Goal: Task Accomplishment & Management: Complete application form

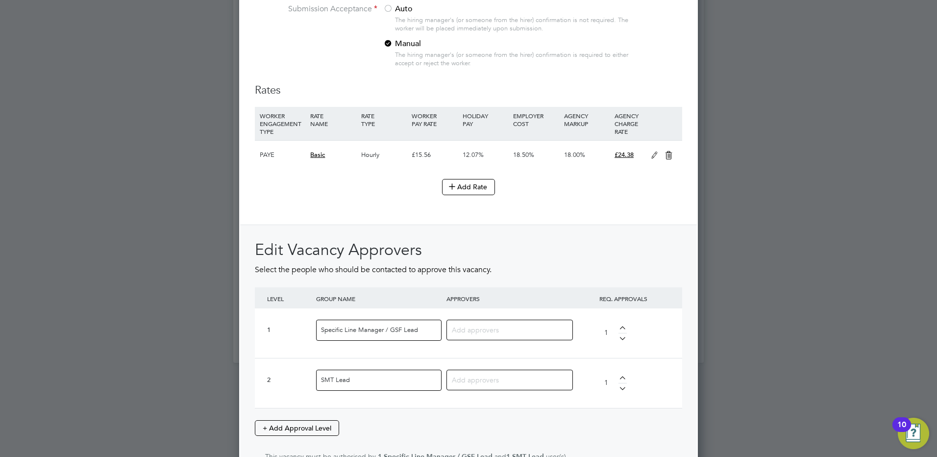
scroll to position [1580, 459]
click at [493, 335] on input at bounding box center [506, 329] width 108 height 13
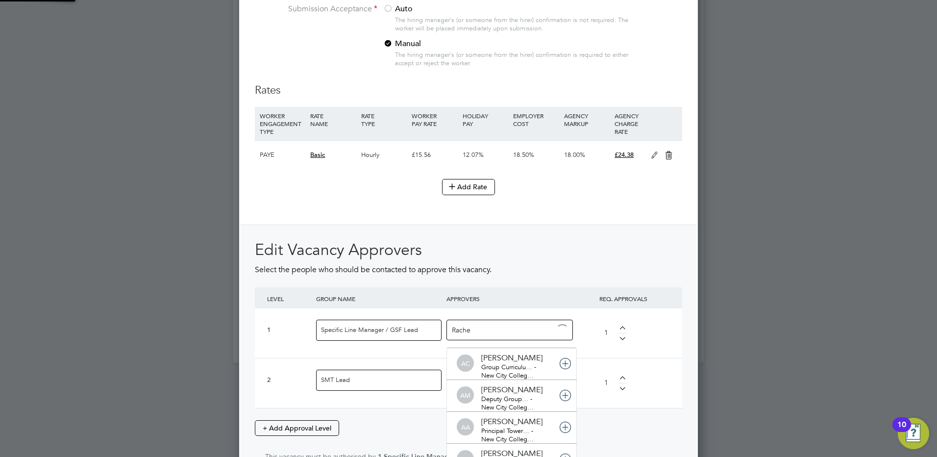
scroll to position [0, 0]
type input "[PERSON_NAME]"
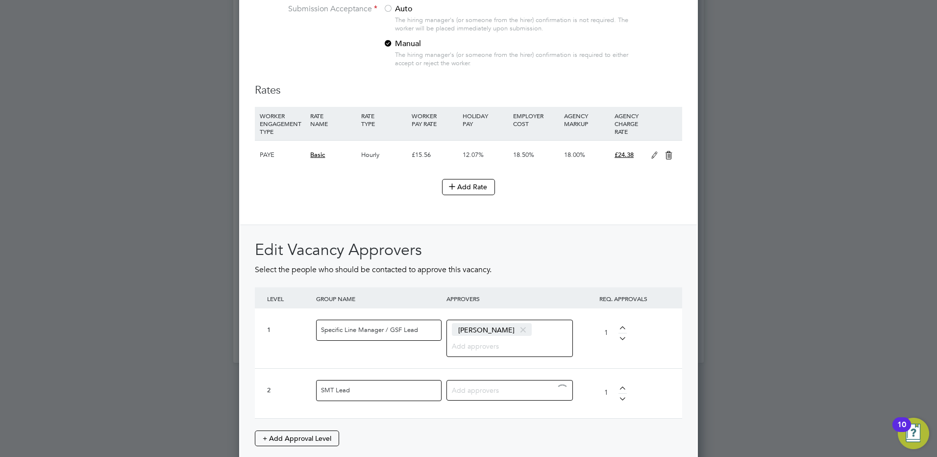
click at [475, 394] on input at bounding box center [506, 389] width 108 height 13
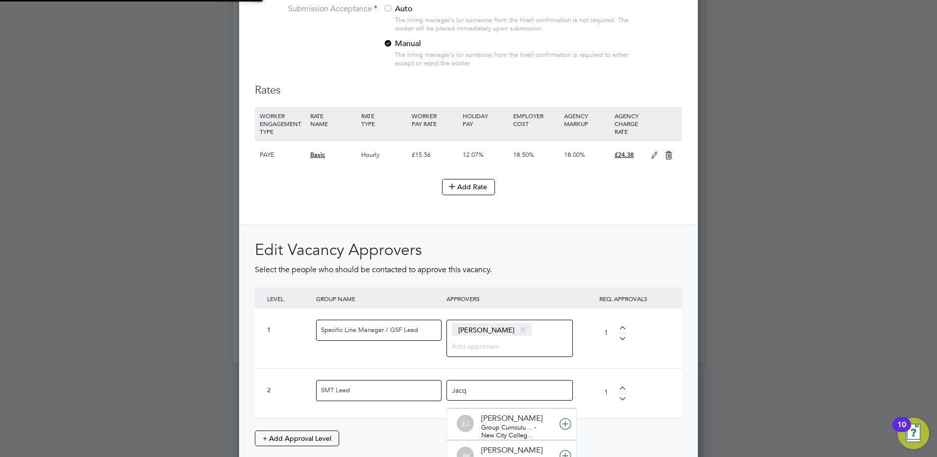
type input "Jacqu"
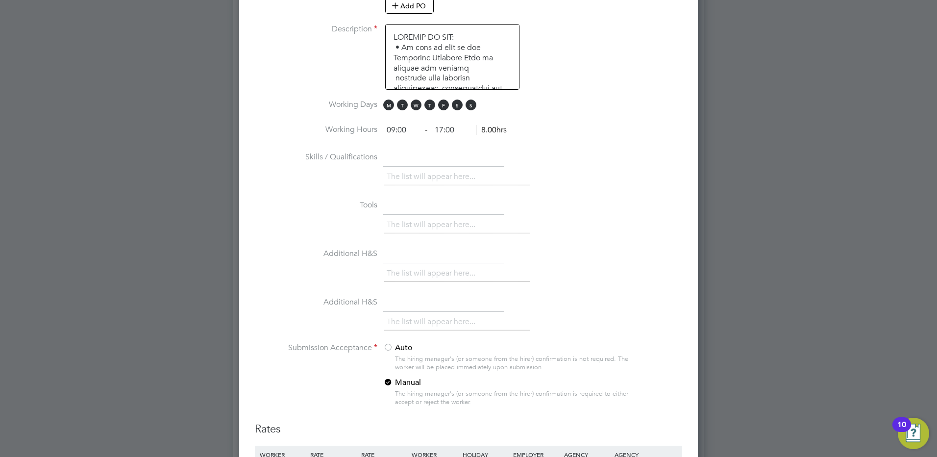
click at [457, 127] on input "17:00" at bounding box center [450, 131] width 38 height 18
click at [456, 106] on span "S" at bounding box center [457, 104] width 11 height 11
click at [473, 104] on span "S" at bounding box center [470, 104] width 11 height 11
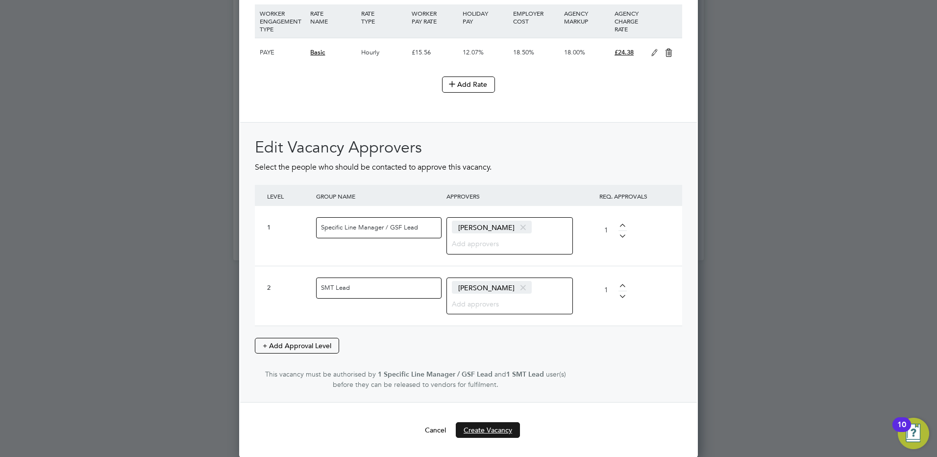
click at [475, 429] on button "Create Vacancy" at bounding box center [488, 430] width 64 height 16
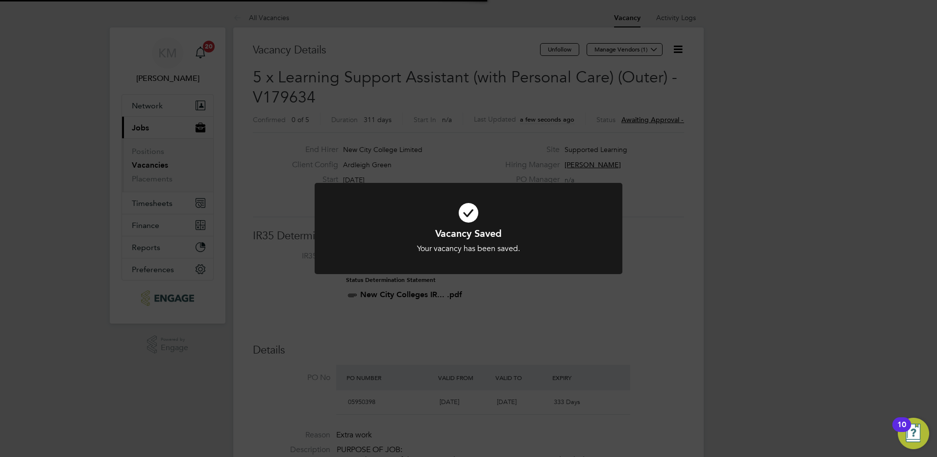
click at [662, 150] on div "Vacancy Saved Your vacancy has been saved. Cancel Okay" at bounding box center [468, 228] width 937 height 457
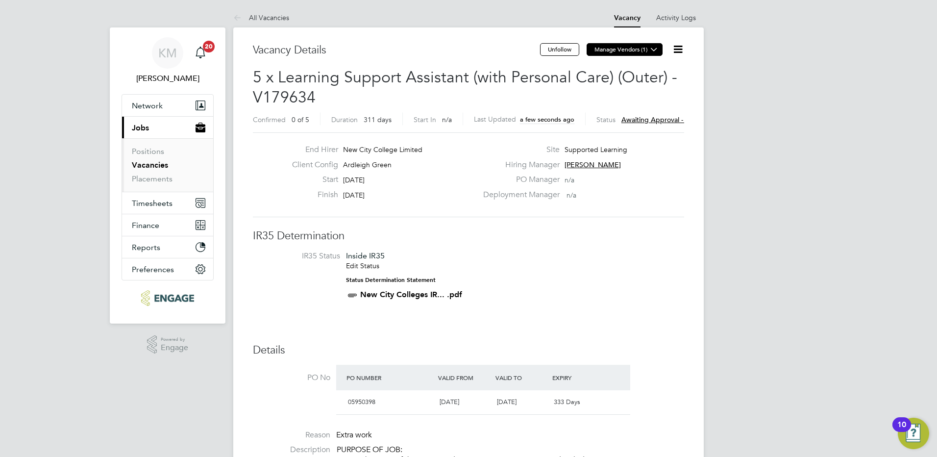
click at [656, 47] on icon at bounding box center [653, 49] width 7 height 7
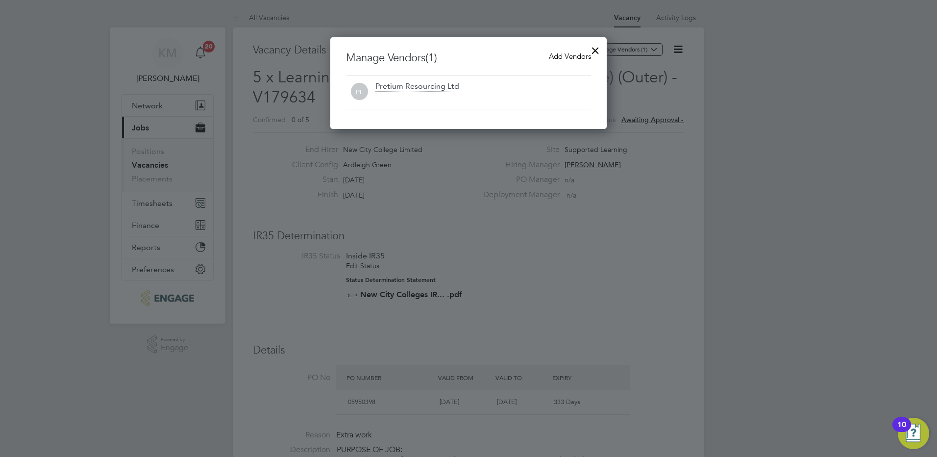
click at [431, 104] on div "PL Pretium Resourcing Ltd" at bounding box center [468, 92] width 245 height 34
click at [573, 54] on span "Add Vendors" at bounding box center [570, 55] width 42 height 9
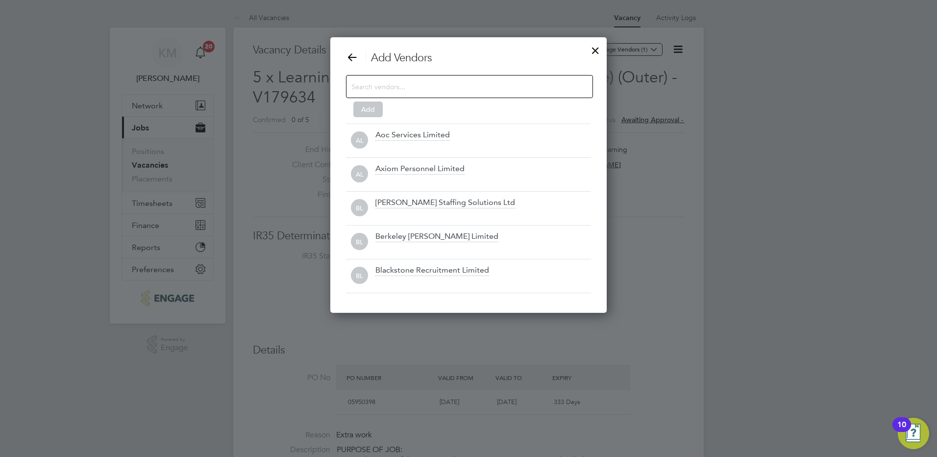
click at [419, 91] on input at bounding box center [461, 86] width 220 height 13
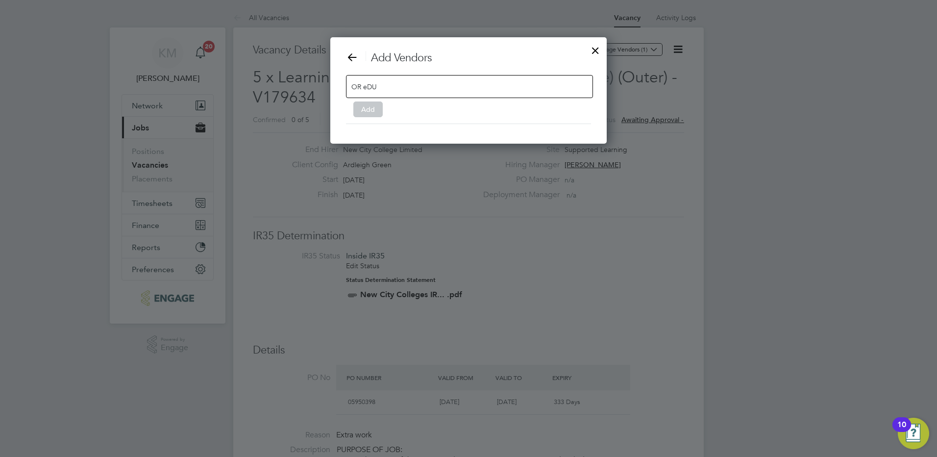
drag, startPoint x: 388, startPoint y: 89, endPoint x: 296, endPoint y: 88, distance: 91.1
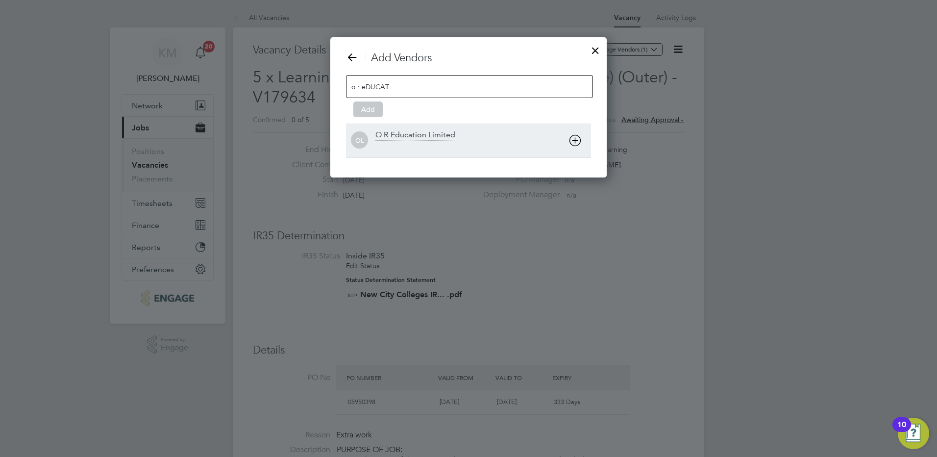
type input "o r eDUCAT"
click at [389, 136] on div "O R Education Limited" at bounding box center [415, 135] width 80 height 11
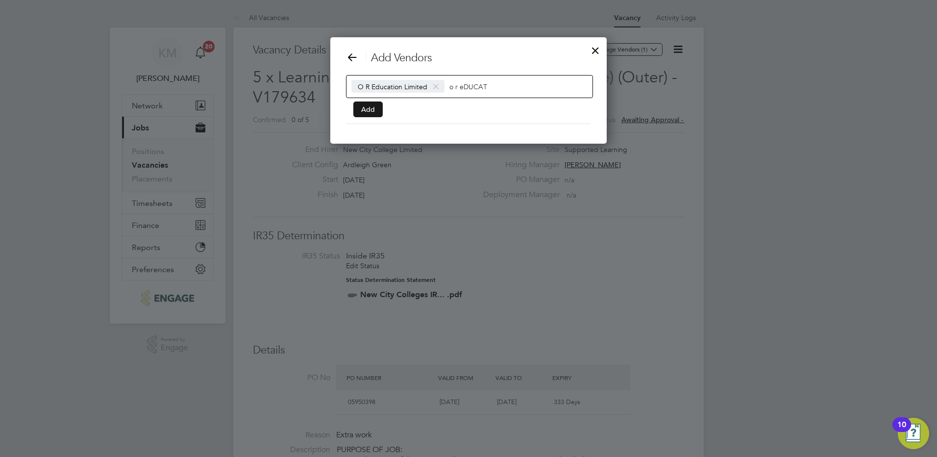
click at [372, 101] on button "Add" at bounding box center [367, 109] width 29 height 16
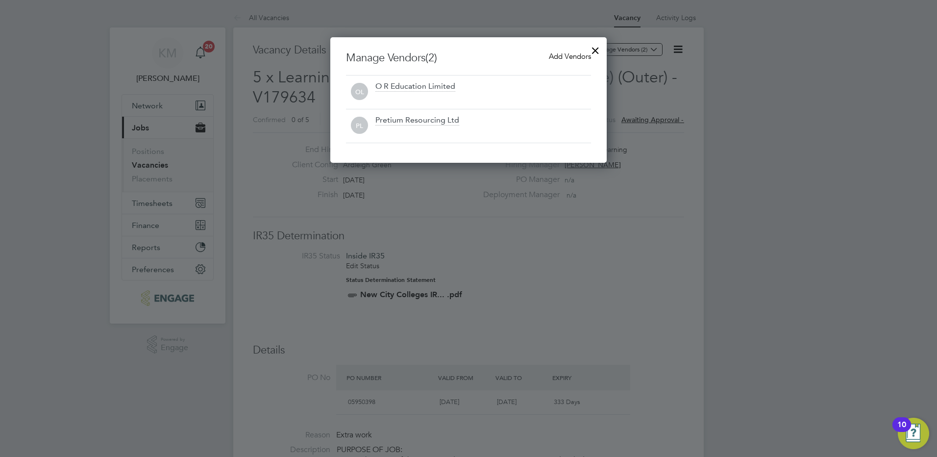
drag, startPoint x: 600, startPoint y: 49, endPoint x: 599, endPoint y: 59, distance: 9.4
click at [599, 50] on div at bounding box center [595, 48] width 18 height 18
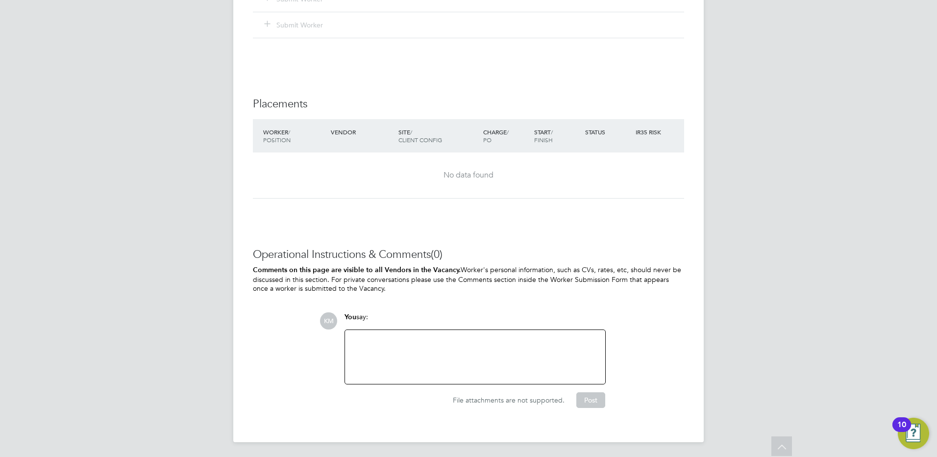
click at [418, 341] on div at bounding box center [475, 357] width 248 height 42
click at [363, 352] on div "plEASE COULD WE HAVE" at bounding box center [475, 357] width 248 height 42
drag, startPoint x: 445, startPoint y: 343, endPoint x: 335, endPoint y: 336, distance: 110.5
click at [335, 336] on div "KM You say: plEASE COULD WE HAVE Attachments are not supported File attachments…" at bounding box center [501, 360] width 365 height 96
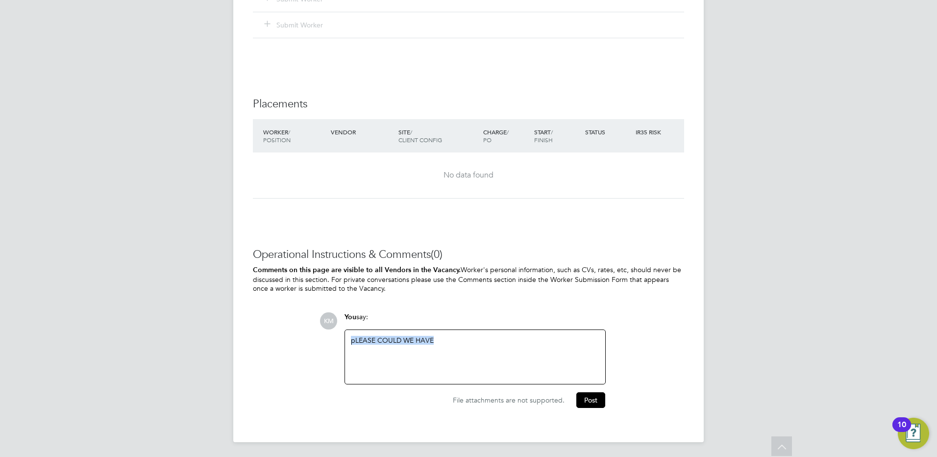
drag, startPoint x: 449, startPoint y: 341, endPoint x: 341, endPoint y: 339, distance: 107.8
click at [341, 339] on div "You say: pLEASE COULD WE HAVE Attachments are not supported" at bounding box center [475, 348] width 271 height 72
click at [419, 346] on div "Please could we have Gul E [PERSON_NAME]" at bounding box center [475, 348] width 248 height 9
click at [396, 360] on div "Gul E [PERSON_NAME]" at bounding box center [475, 357] width 248 height 9
click at [354, 371] on div "CYnderbright" at bounding box center [475, 375] width 248 height 9
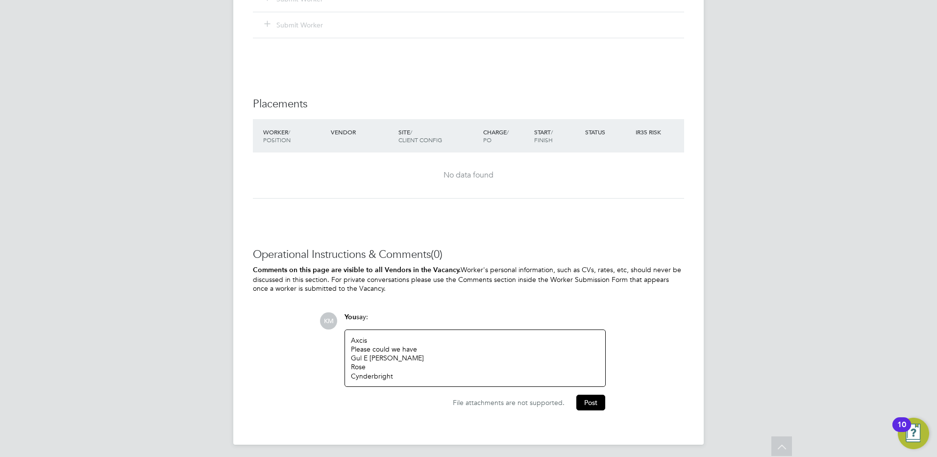
click at [403, 376] on div "Cynderbright" at bounding box center [475, 375] width 248 height 9
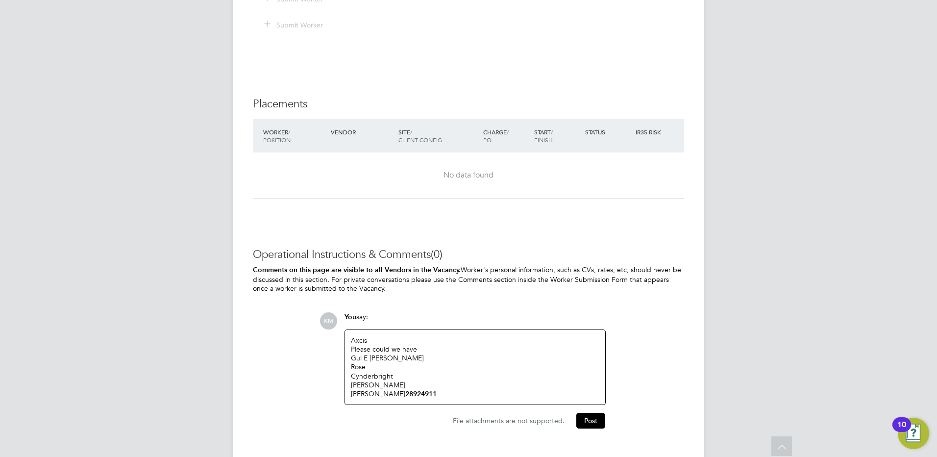
click at [376, 384] on div "[PERSON_NAME]" at bounding box center [475, 384] width 248 height 9
click at [396, 374] on div "Cynderbright" at bounding box center [475, 375] width 248 height 9
click at [374, 361] on div "Gul E [PERSON_NAME]" at bounding box center [475, 357] width 248 height 9
click at [378, 383] on div "[PERSON_NAME]" at bounding box center [475, 385] width 248 height 9
click at [597, 421] on button "Post" at bounding box center [590, 421] width 29 height 16
